Goal: Information Seeking & Learning: Learn about a topic

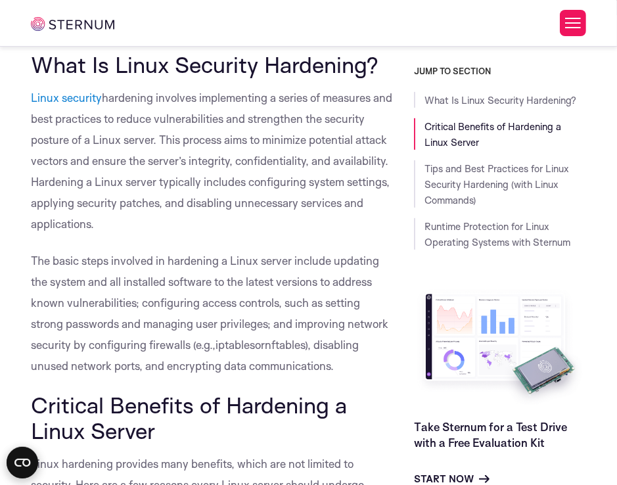
scroll to position [455, 0]
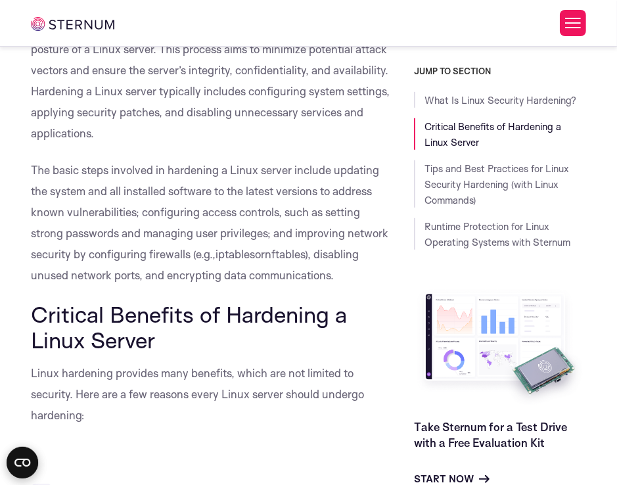
click at [278, 239] on span "The basic steps involved in hardening a Linux server include updating the syste…" at bounding box center [209, 212] width 357 height 98
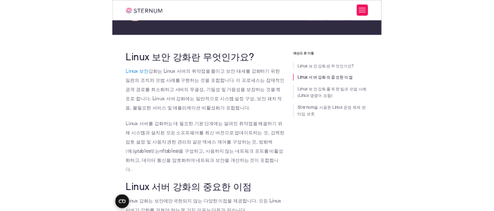
scroll to position [216, 0]
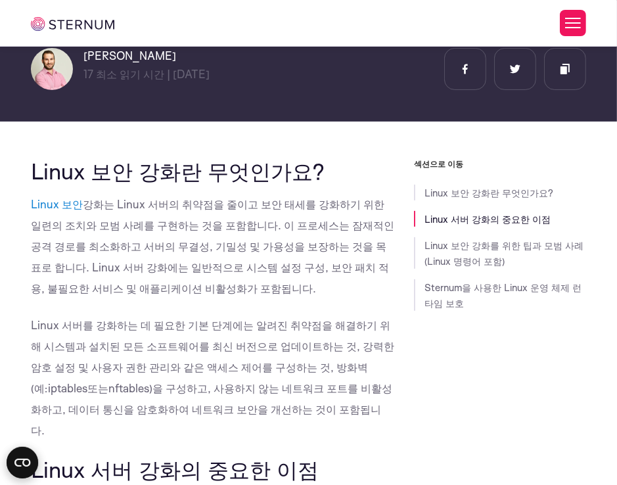
click at [271, 284] on p "Linux 보안 강화는 Linux 서버의 취약점을 줄이고 보안 태세를 강화하기 위한 일련의 조치와 ​​모범 사례를 구현하는 것을 포함합니다. …" at bounding box center [212, 246] width 363 height 105
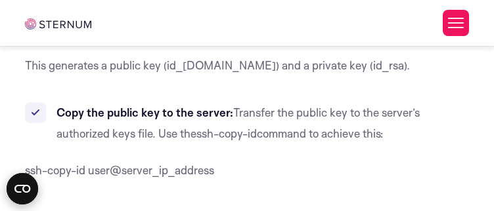
drag, startPoint x: 263, startPoint y: 210, endPoint x: 250, endPoint y: 471, distance: 261.0
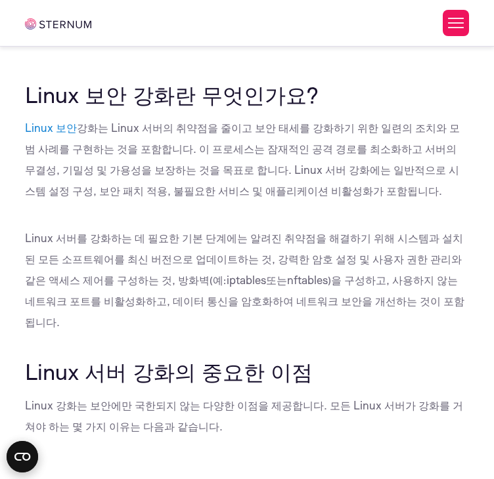
scroll to position [255, 0]
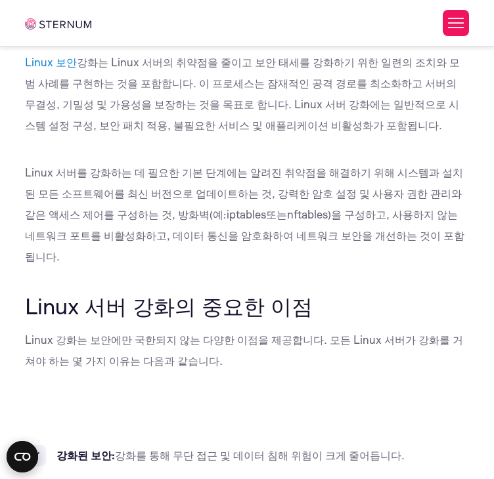
click at [219, 263] on font ")을 구성하고, 사용하지 않는 네트워크 포트를 비활성화하고, 데이터 통신을 암호화하여 네트워크 보안을 개선하는 것이 포함됩니다." at bounding box center [244, 235] width 439 height 56
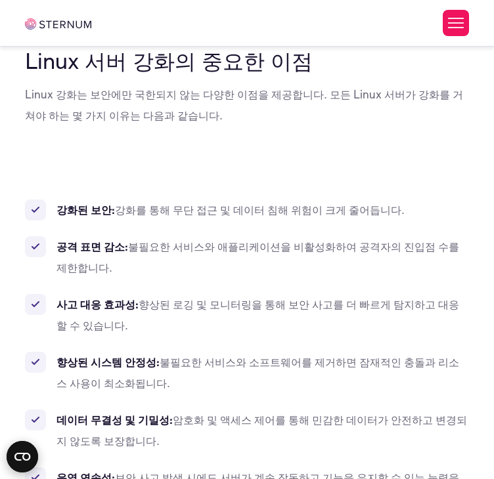
scroll to position [518, 0]
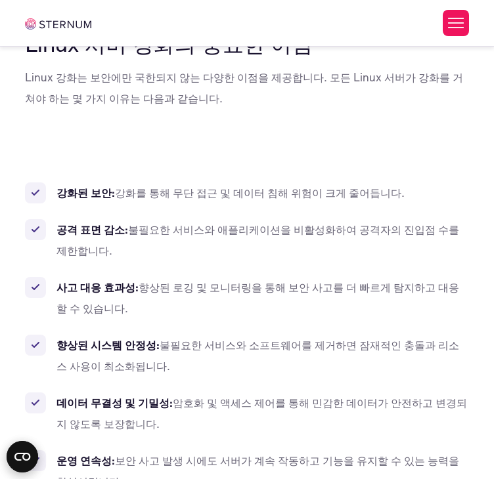
click at [207, 373] on font "불필요한 서비스와 소프트웨어를 제거하면 잠재적인 충돌과 리소스 사용이 최소화됩니다." at bounding box center [257, 355] width 402 height 35
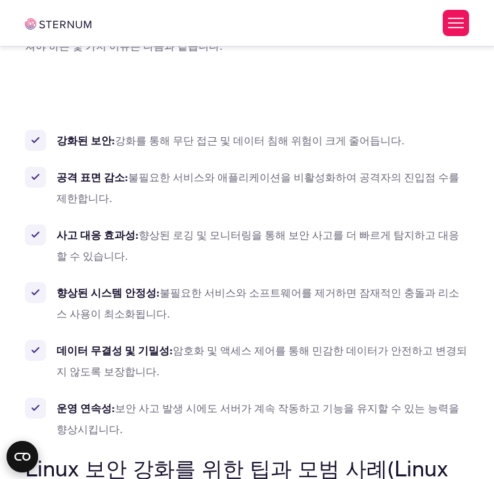
scroll to position [584, 0]
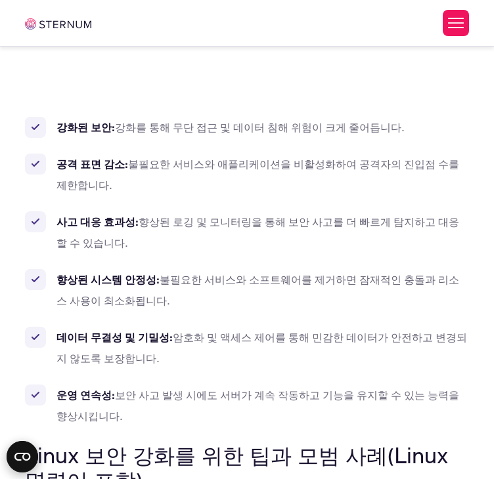
click at [278, 250] on font "향상된 로깅 및 모니터링을 통해 보안 사고를 더 빠르게 탐지하고 대응할 수 있습니다." at bounding box center [257, 232] width 402 height 35
click at [305, 196] on li "공격 표면 감소: 불필요한 서비스와 애플리케이션을 비활성화하여 공격자의 진입점 수를 제한합니다." at bounding box center [247, 175] width 445 height 42
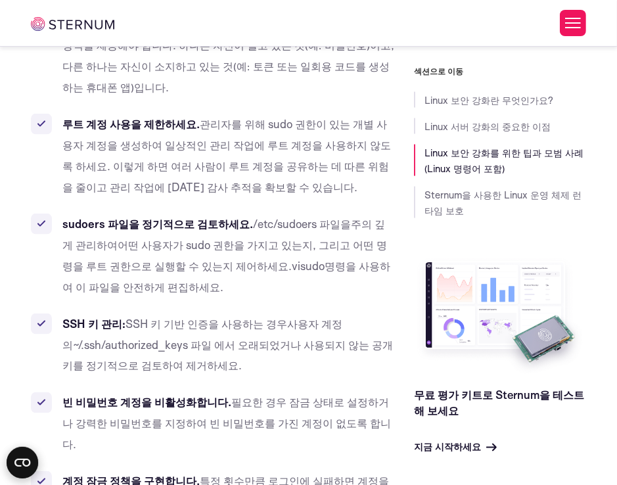
scroll to position [7018, 0]
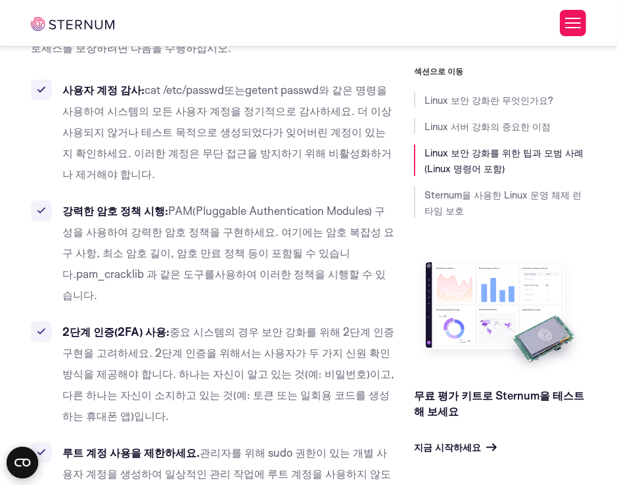
click at [292, 324] on font "중요 시스템의 경우 보안 강화를 위해 2단계 인증 구현을 고려하세요. 2단계 인증을 위해서는 사용자가 두 가지 신원 확인 방식을 제공해야 합니…" at bounding box center [228, 373] width 332 height 98
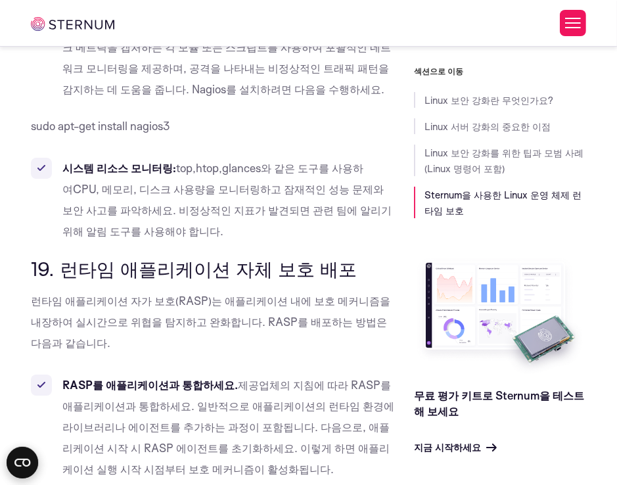
scroll to position [15489, 0]
